Goal: Transaction & Acquisition: Book appointment/travel/reservation

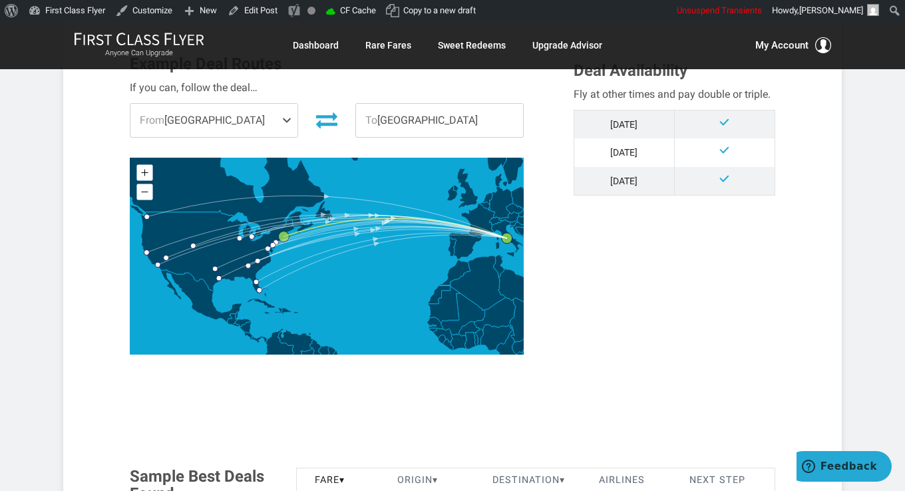
scroll to position [666, 0]
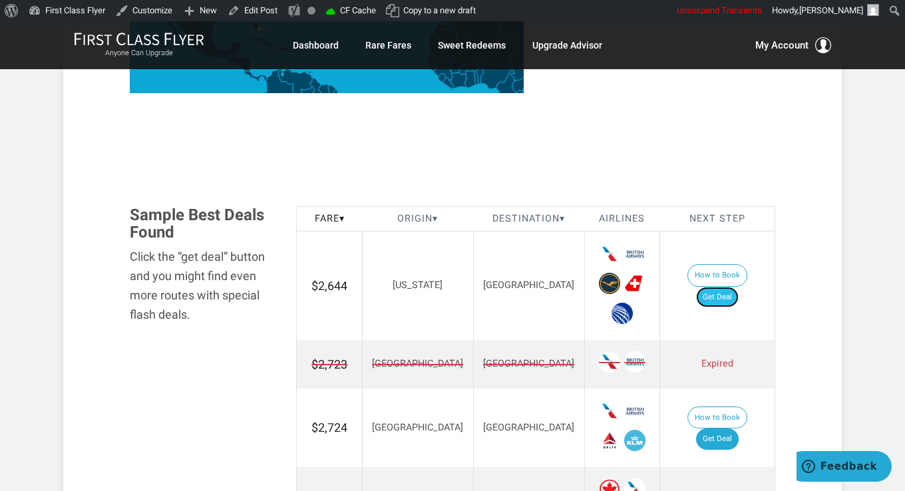
click at [730, 287] on link "Get Deal" at bounding box center [717, 297] width 43 height 21
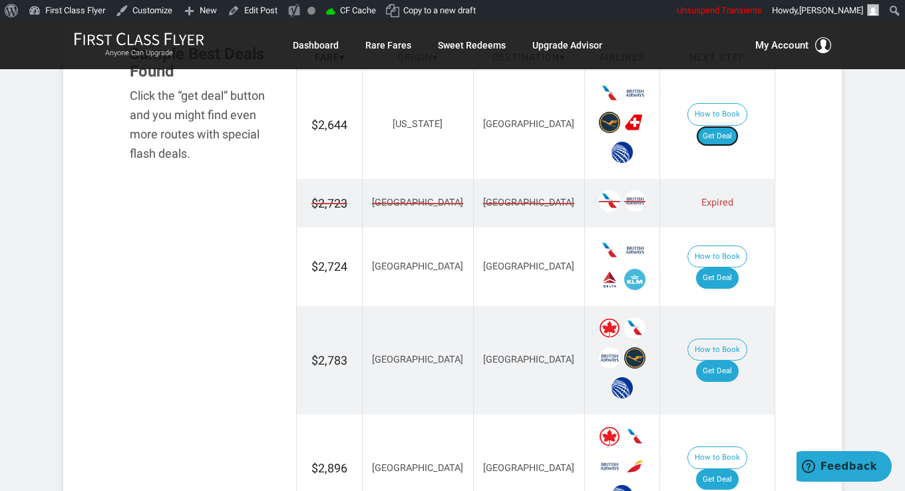
scroll to position [866, 0]
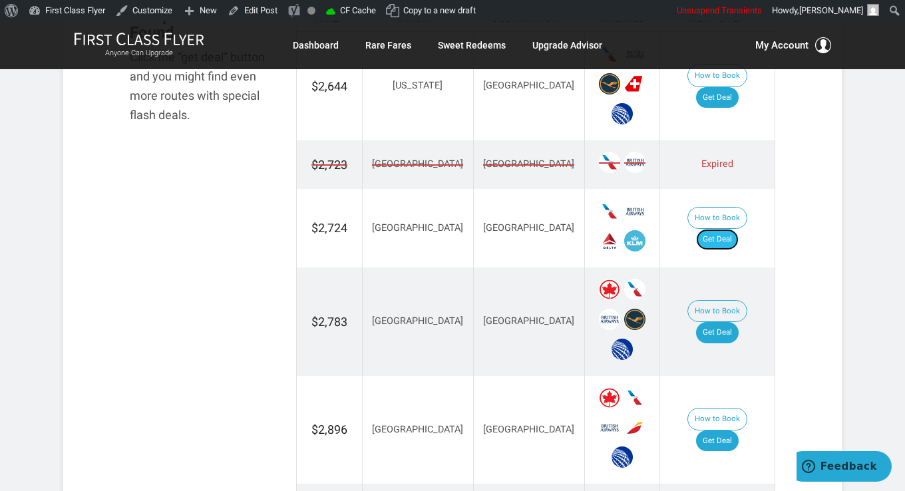
click at [723, 229] on link "Get Deal" at bounding box center [717, 239] width 43 height 21
click at [729, 322] on link "Get Deal" at bounding box center [717, 332] width 43 height 21
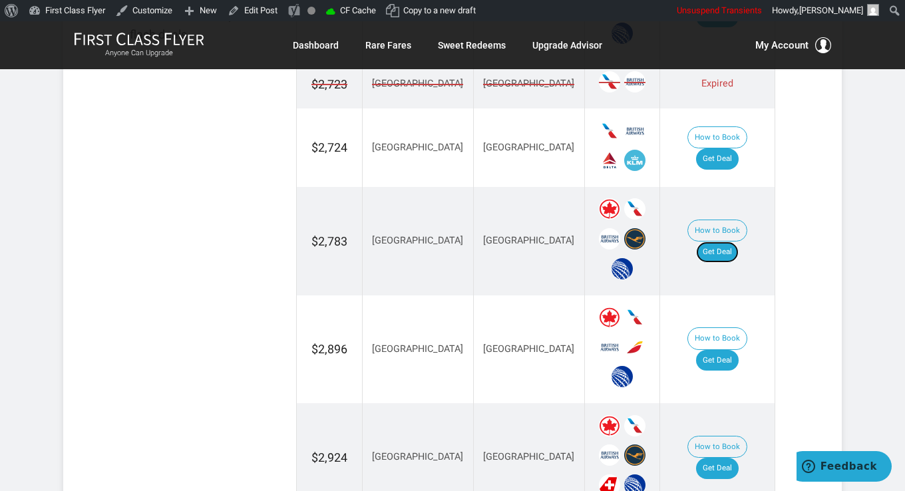
scroll to position [999, 0]
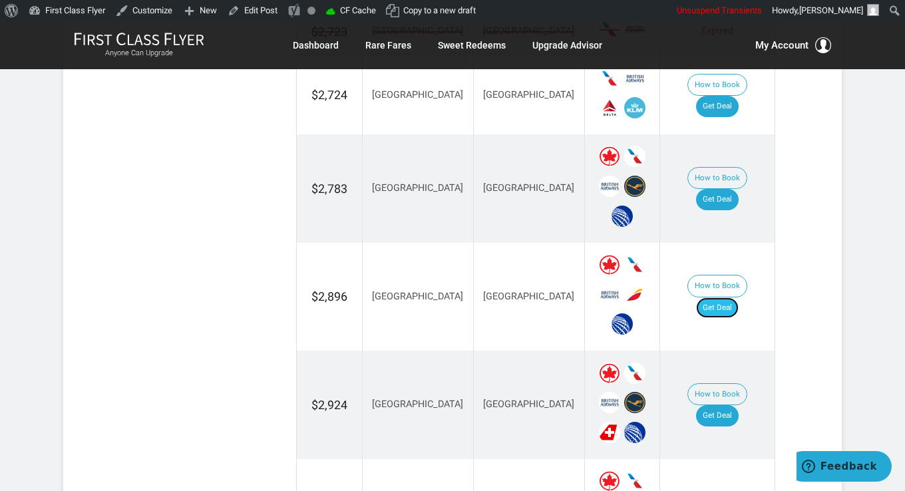
click at [718, 298] on link "Get Deal" at bounding box center [717, 308] width 43 height 21
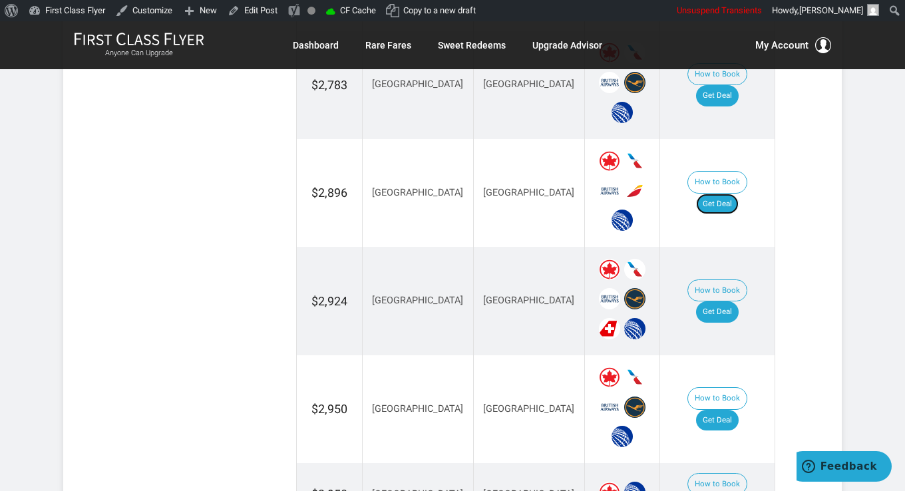
scroll to position [1132, 0]
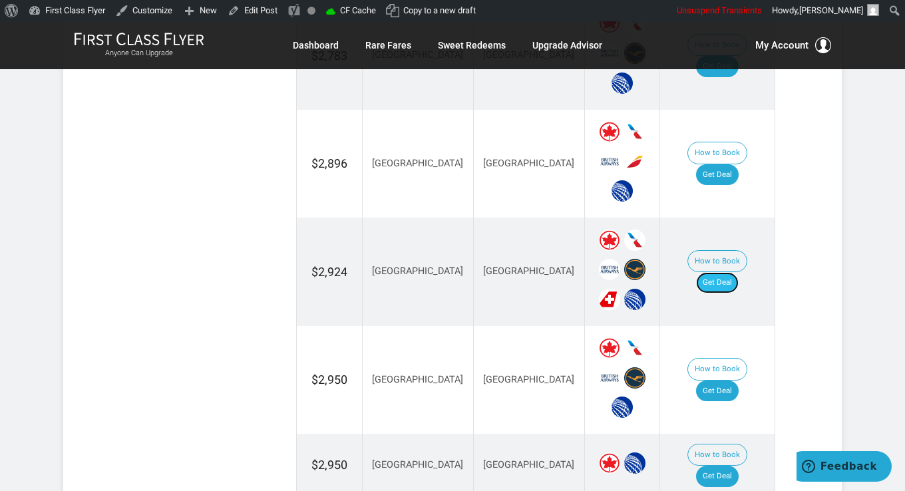
click at [720, 272] on link "Get Deal" at bounding box center [717, 282] width 43 height 21
click at [732, 381] on link "Get Deal" at bounding box center [717, 391] width 43 height 21
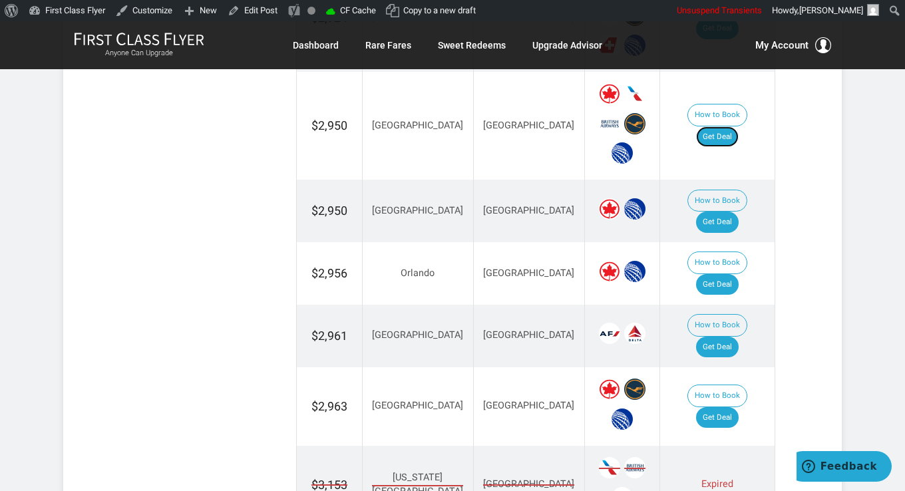
scroll to position [1398, 0]
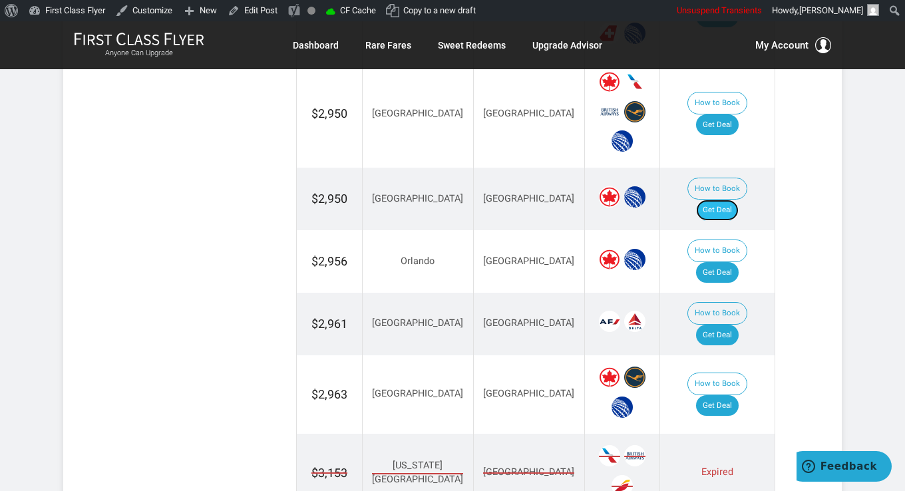
click at [739, 200] on link "Get Deal" at bounding box center [717, 210] width 43 height 21
click at [729, 262] on link "Get Deal" at bounding box center [717, 272] width 43 height 21
click at [739, 325] on link "Get Deal" at bounding box center [717, 335] width 43 height 21
click at [735, 395] on link "Get Deal" at bounding box center [717, 405] width 43 height 21
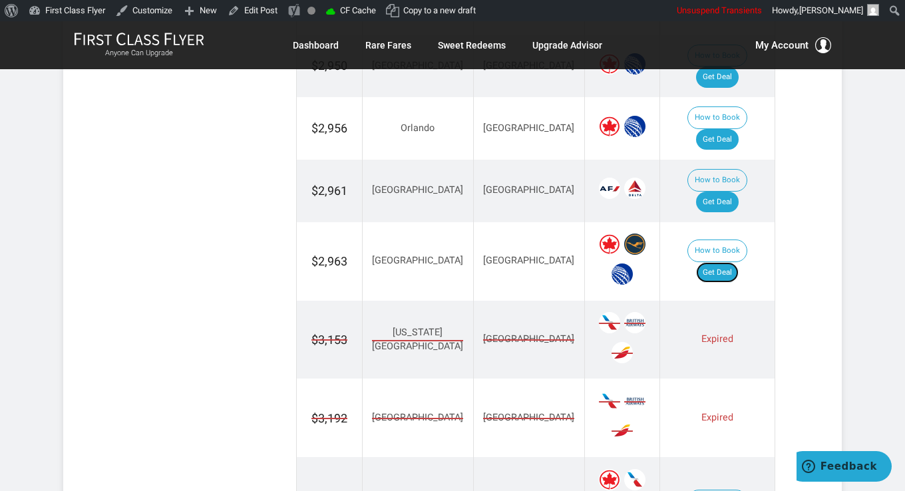
scroll to position [1598, 0]
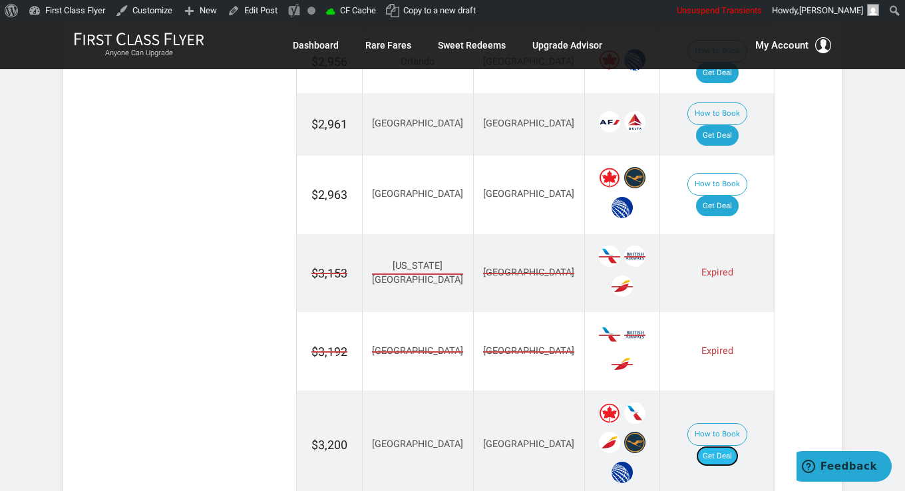
click at [736, 446] on link "Get Deal" at bounding box center [717, 456] width 43 height 21
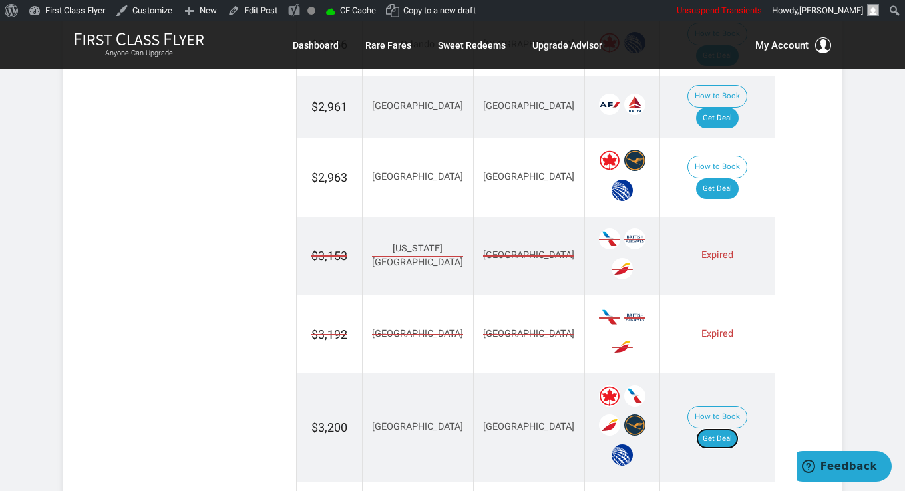
scroll to position [1798, 0]
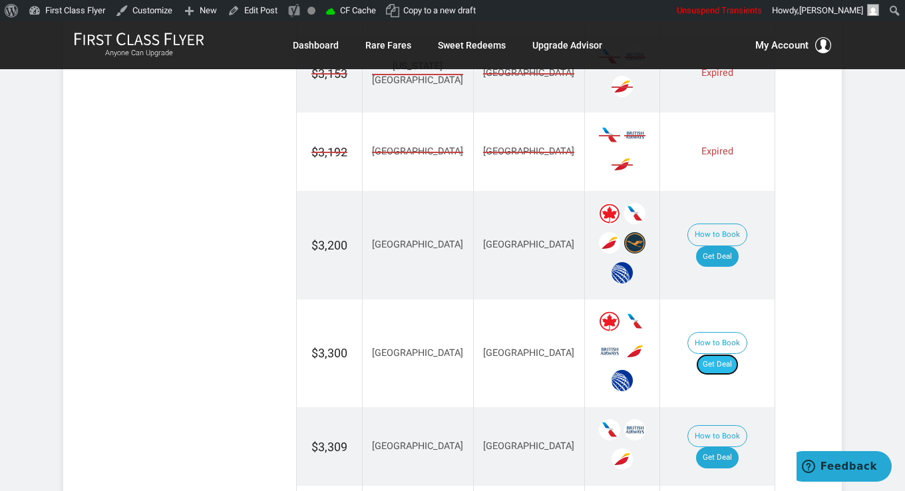
click at [727, 354] on link "Get Deal" at bounding box center [717, 364] width 43 height 21
click at [738, 447] on link "Get Deal" at bounding box center [717, 457] width 43 height 21
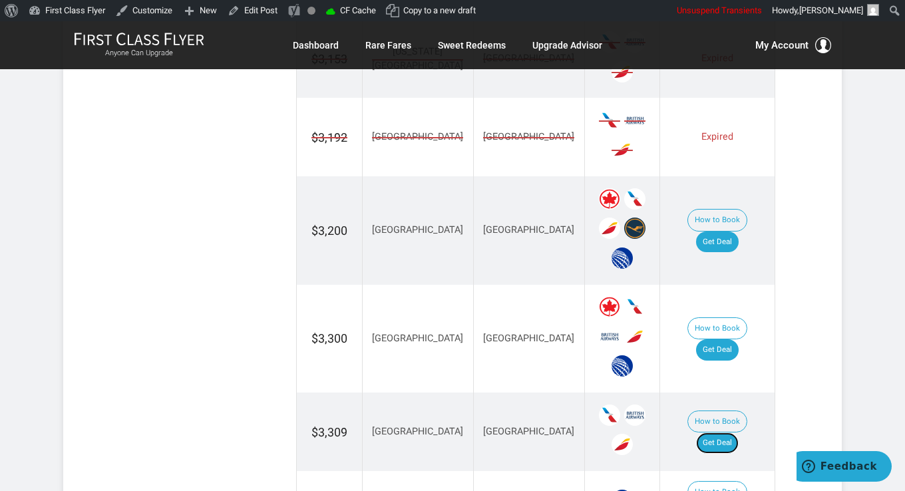
scroll to position [1931, 0]
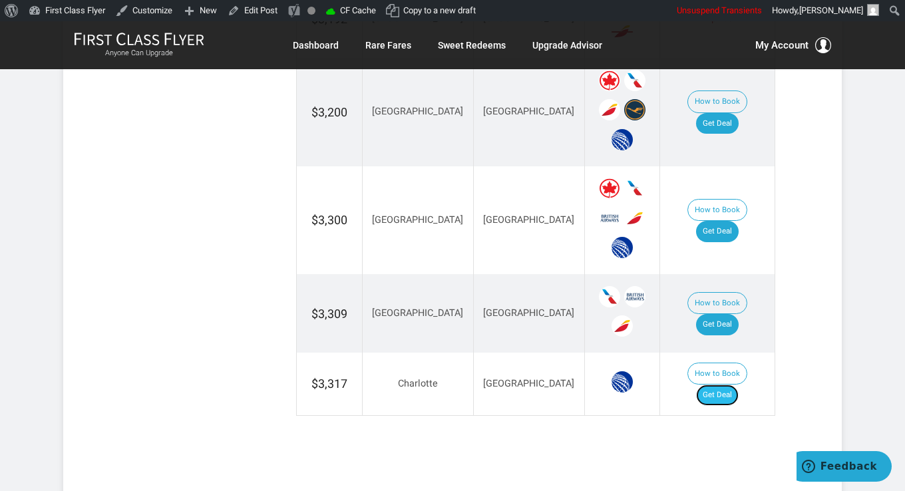
click at [729, 385] on link "Get Deal" at bounding box center [717, 395] width 43 height 21
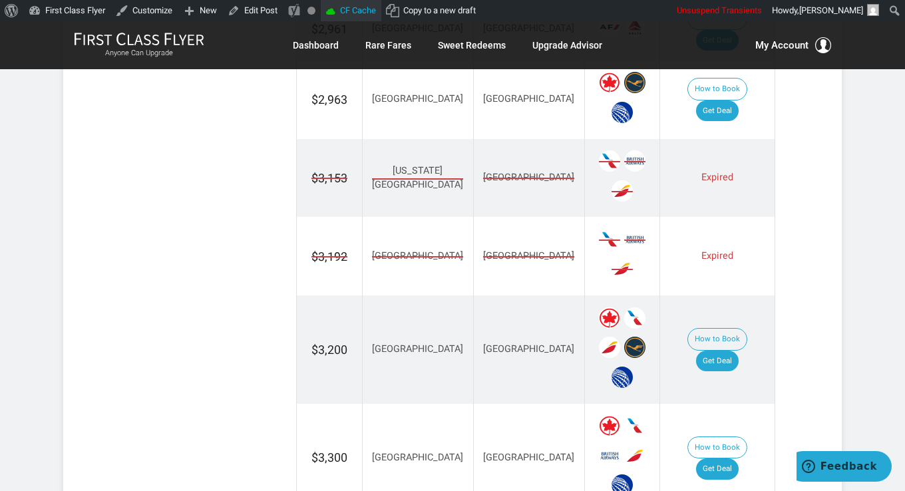
scroll to position [1531, 0]
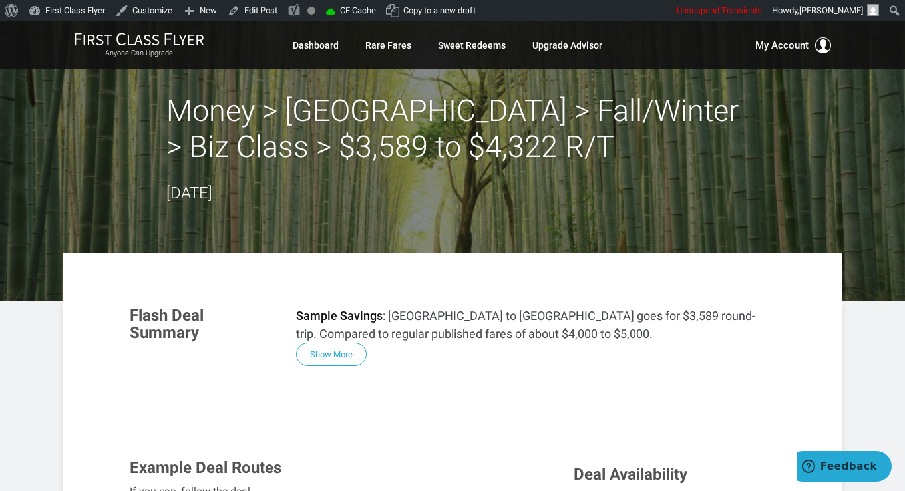
scroll to position [533, 0]
